Goal: Find specific page/section: Find specific page/section

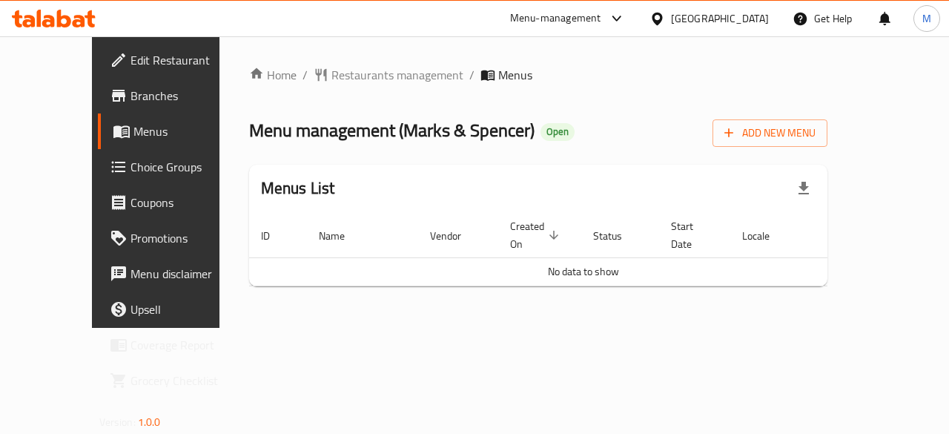
click at [671, 13] on div at bounding box center [659, 18] width 21 height 16
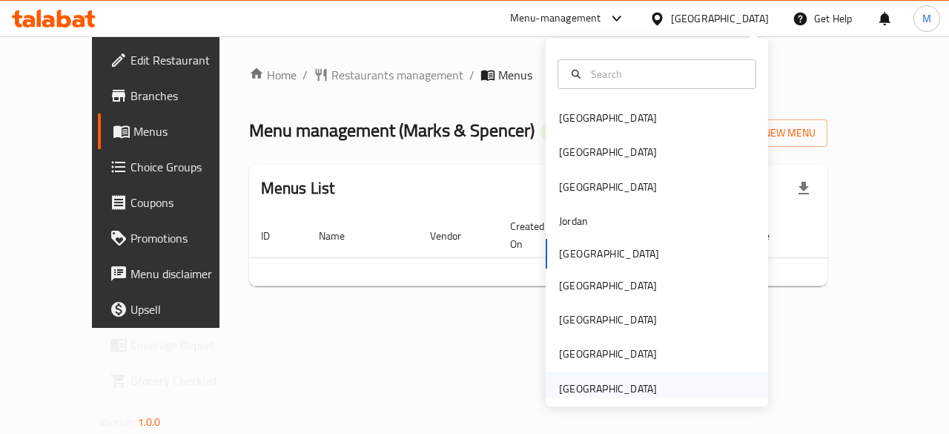
click at [603, 391] on div "United Arab Emirates" at bounding box center [608, 388] width 98 height 16
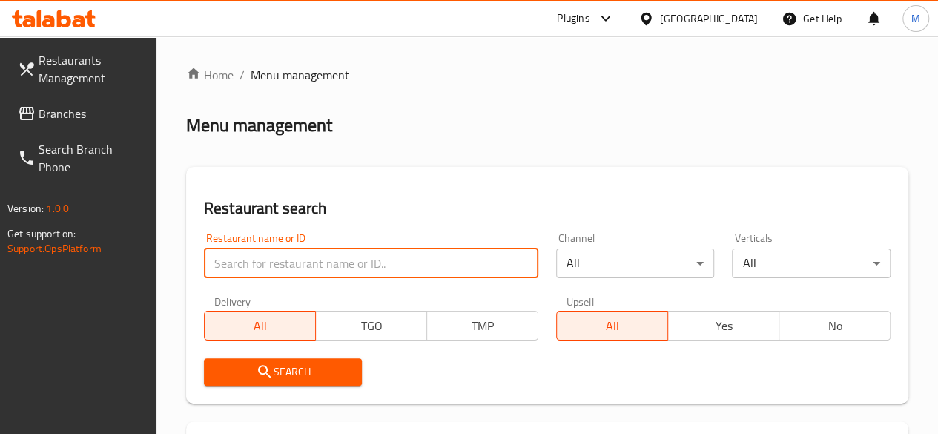
click at [310, 265] on input "search" at bounding box center [371, 263] width 334 height 30
type input "full cart"
click button "Search" at bounding box center [283, 371] width 159 height 27
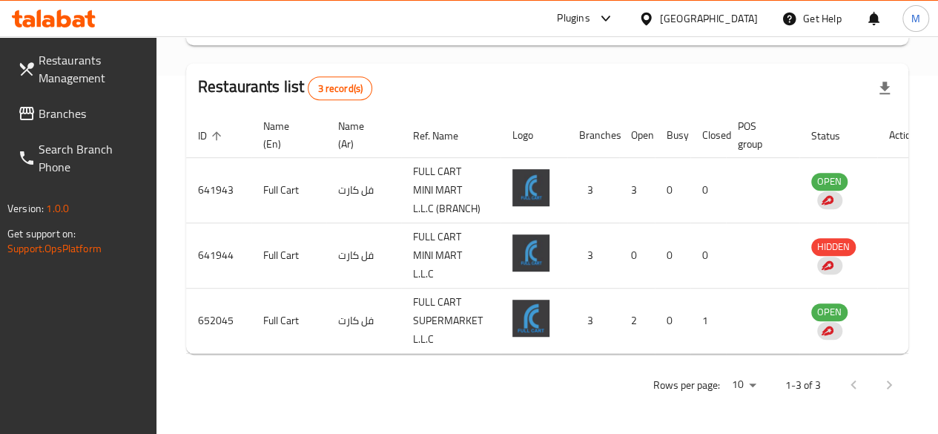
scroll to position [0, 19]
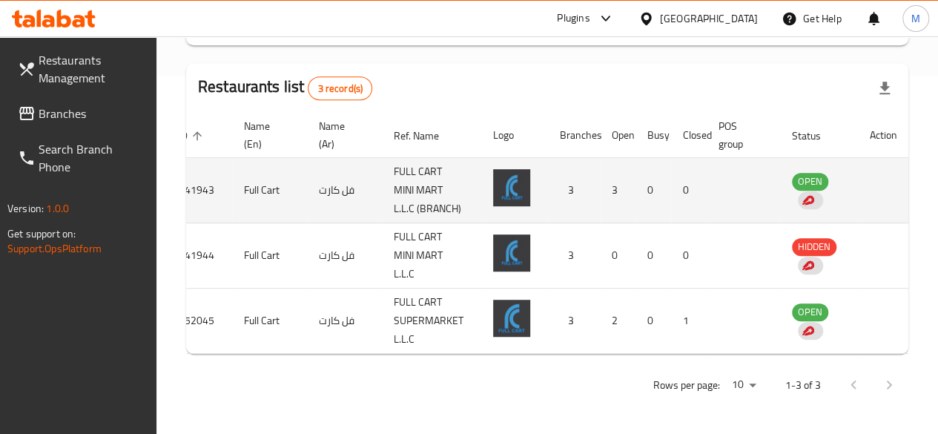
click at [252, 173] on td "Full Cart" at bounding box center [269, 190] width 75 height 65
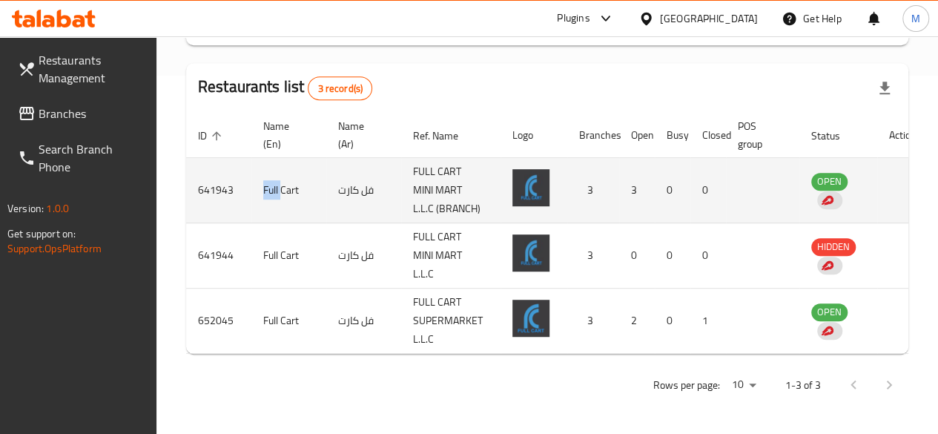
scroll to position [0, 0]
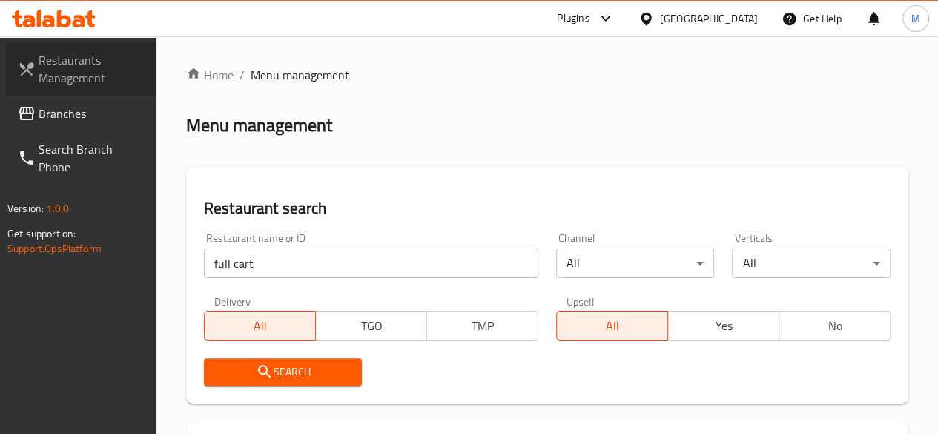
click at [80, 75] on span "Restaurants Management" at bounding box center [92, 69] width 106 height 36
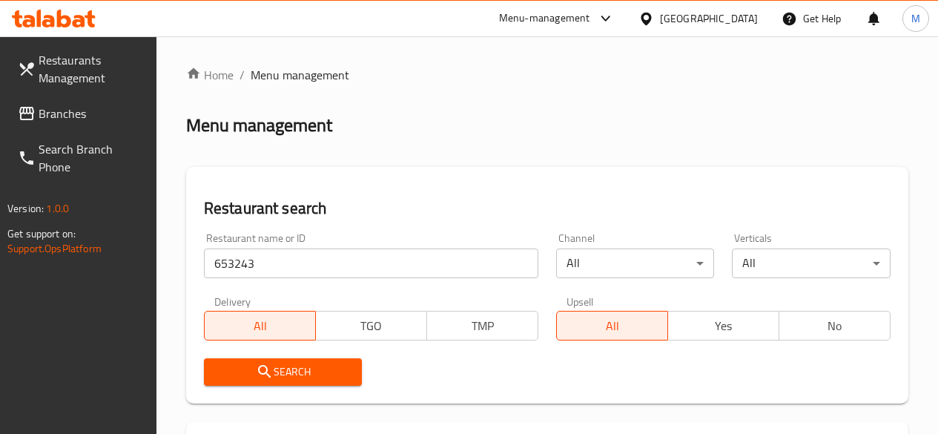
scroll to position [265, 0]
